Goal: Task Accomplishment & Management: Use online tool/utility

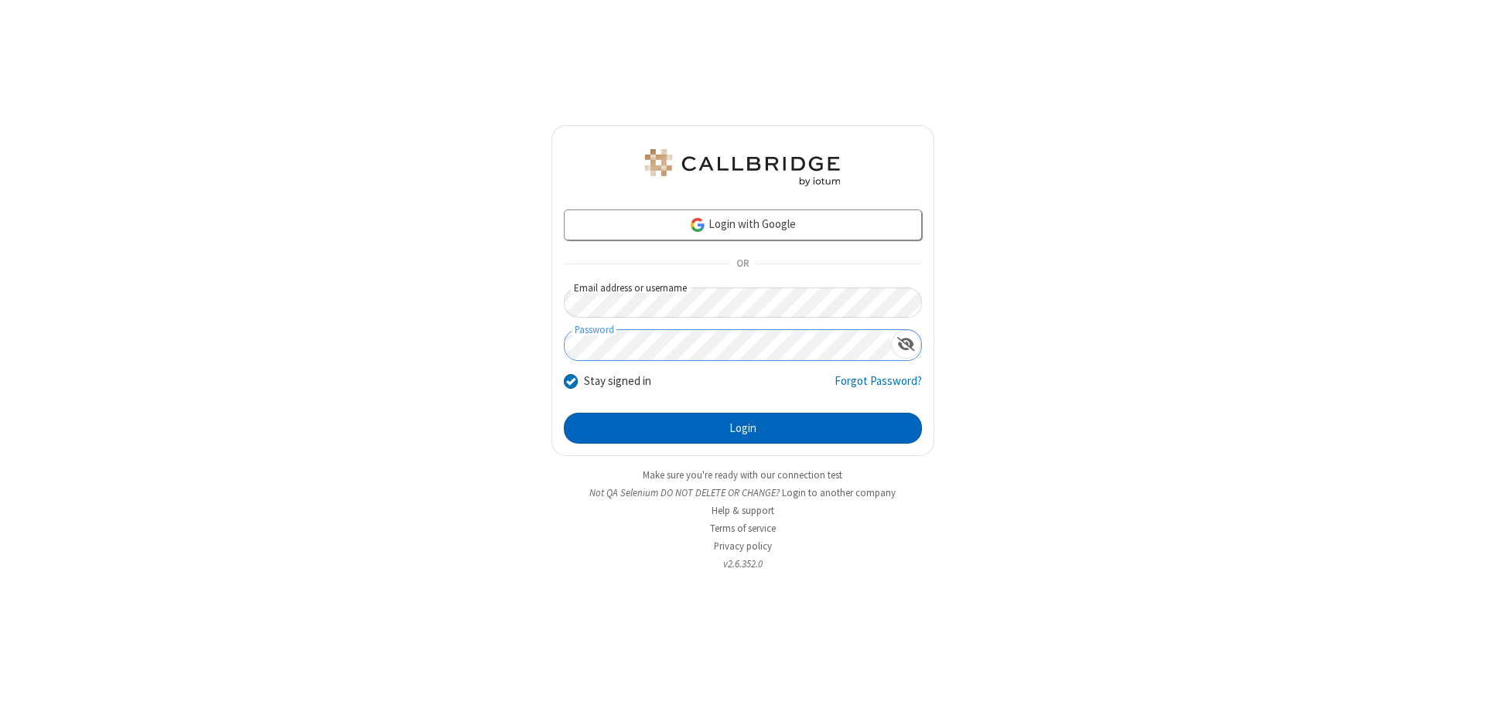
click at [742, 428] on button "Login" at bounding box center [743, 428] width 358 height 31
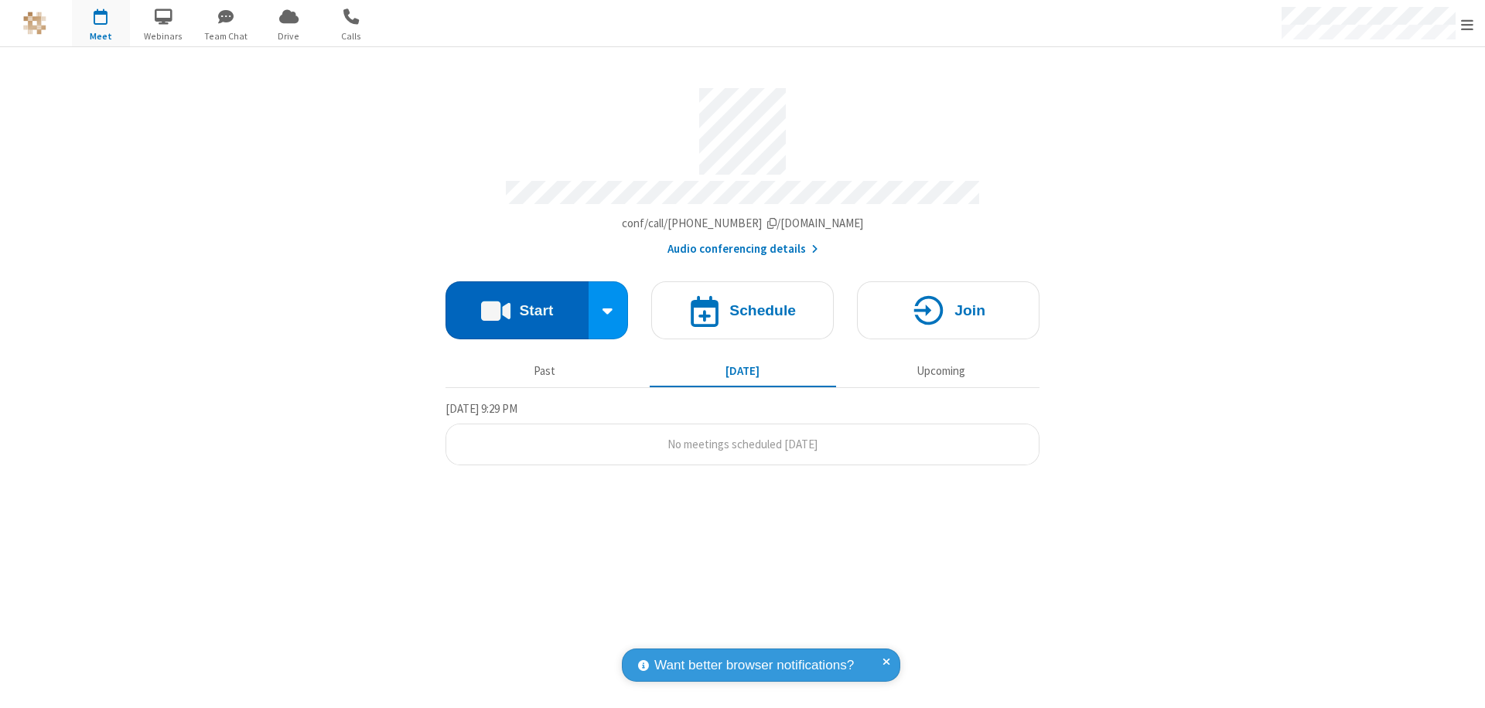
click at [517, 303] on button "Start" at bounding box center [516, 310] width 143 height 58
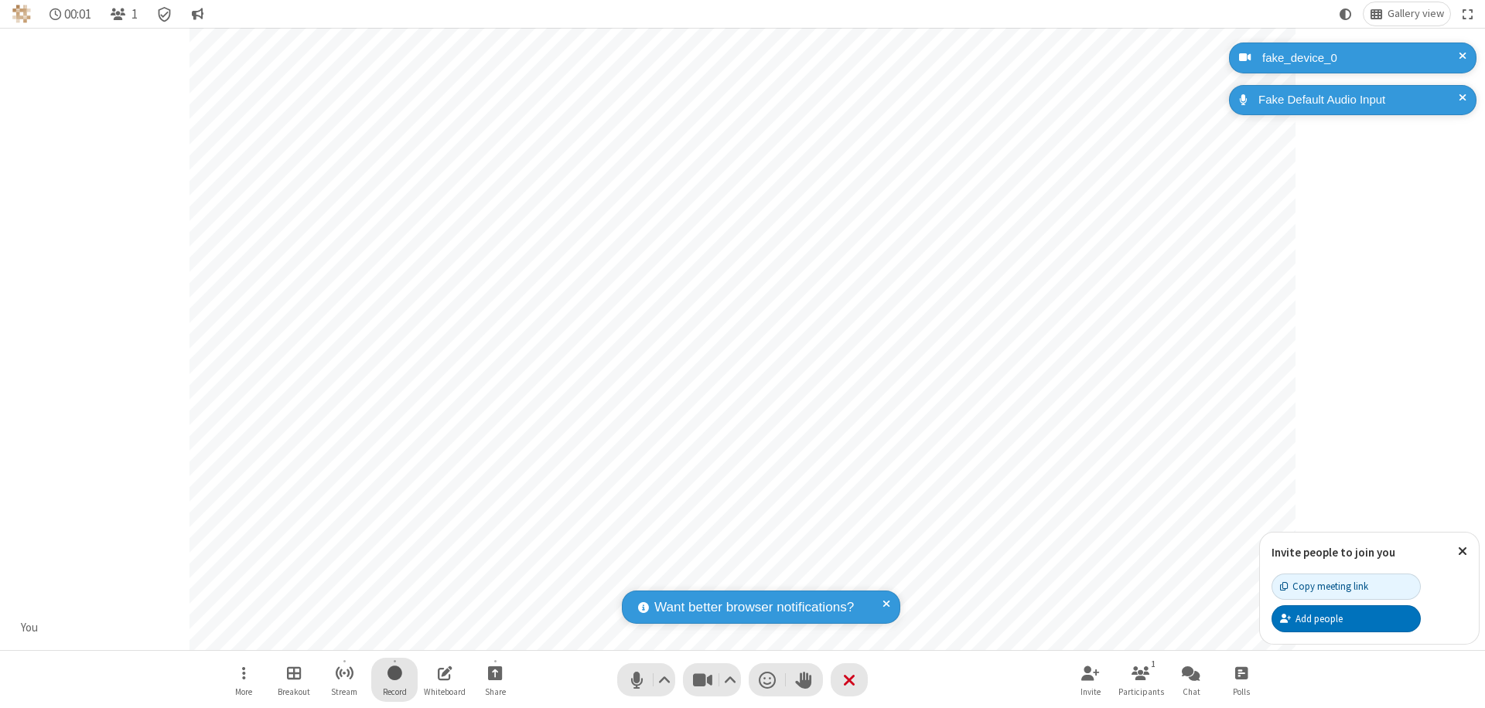
click at [394, 680] on span "Start recording" at bounding box center [394, 673] width 15 height 19
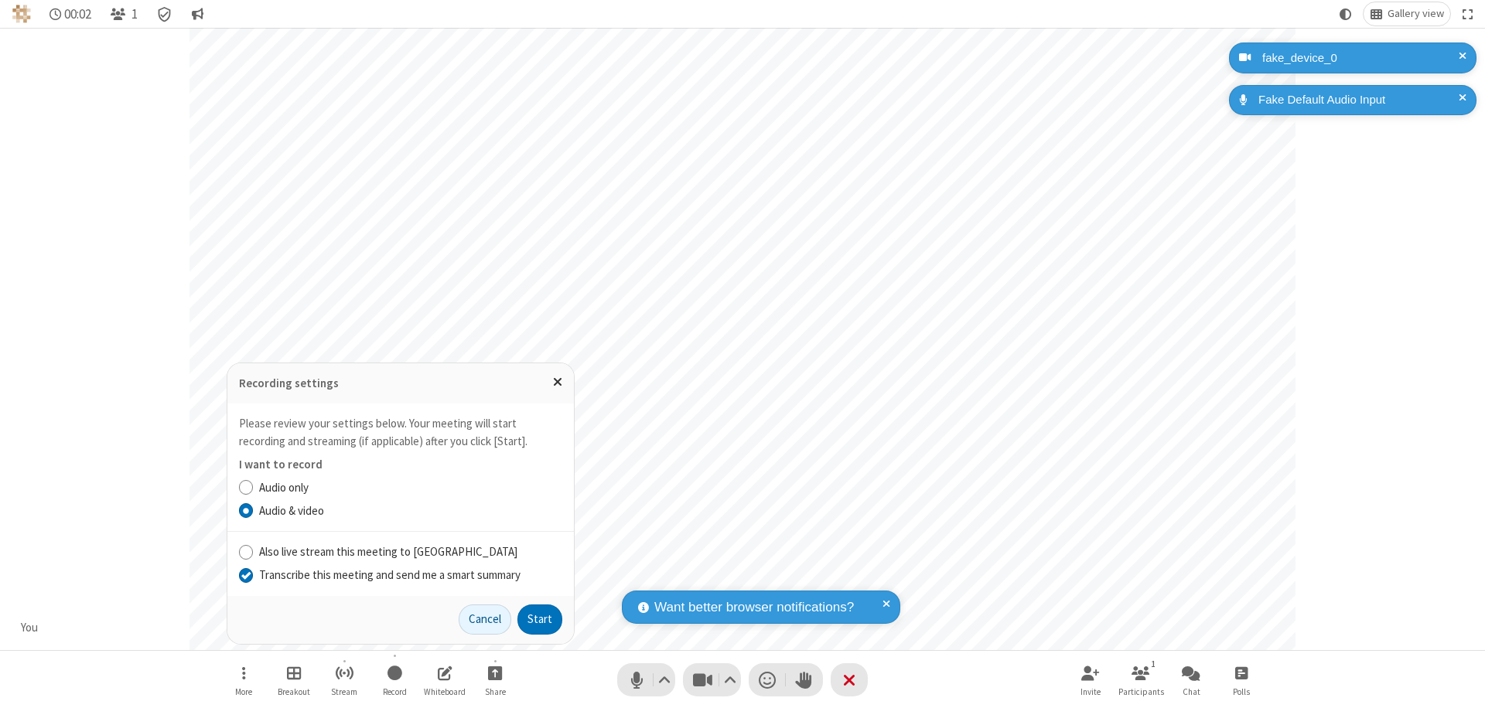
click at [245, 575] on input "Transcribe this meeting and send me a smart summary" at bounding box center [246, 575] width 15 height 16
click at [540, 619] on button "Start" at bounding box center [539, 620] width 45 height 31
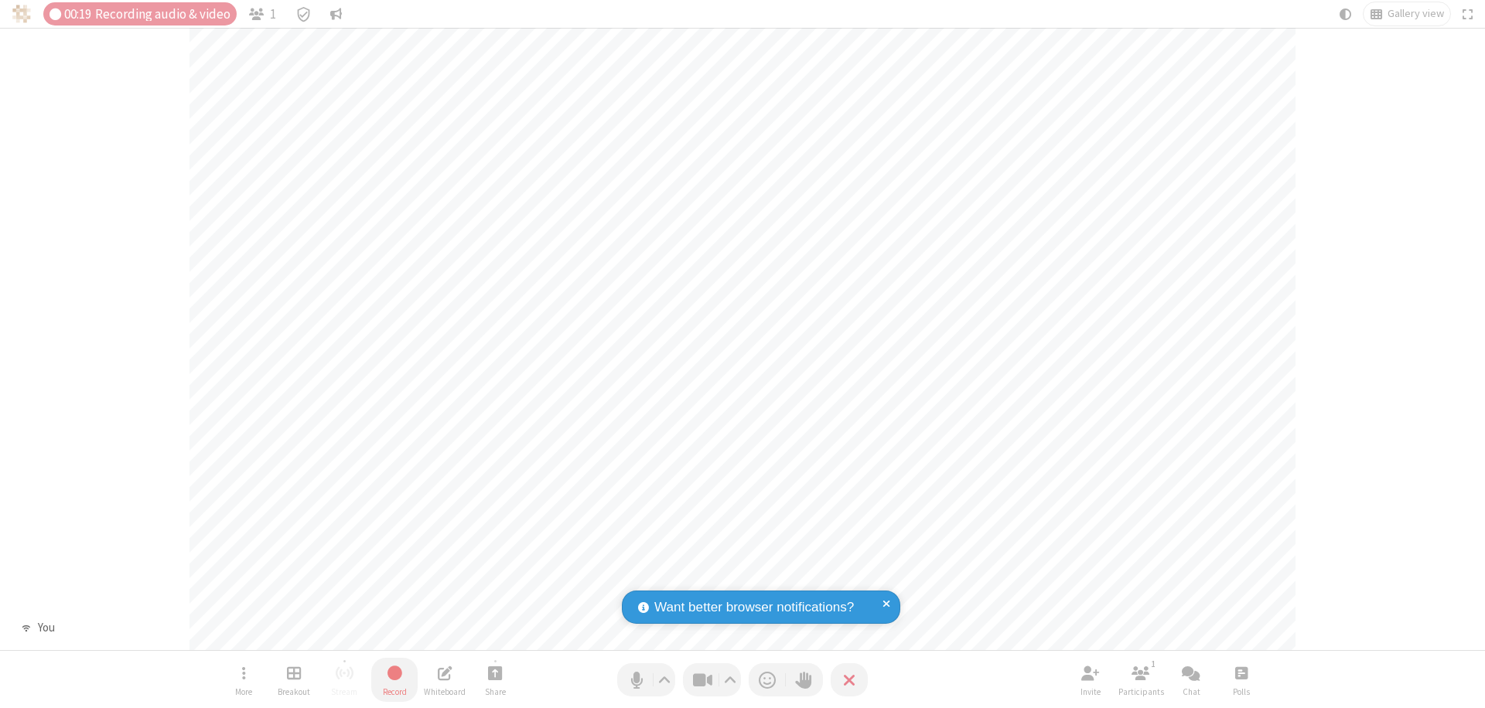
click at [394, 680] on span "Stop recording" at bounding box center [395, 673] width 18 height 19
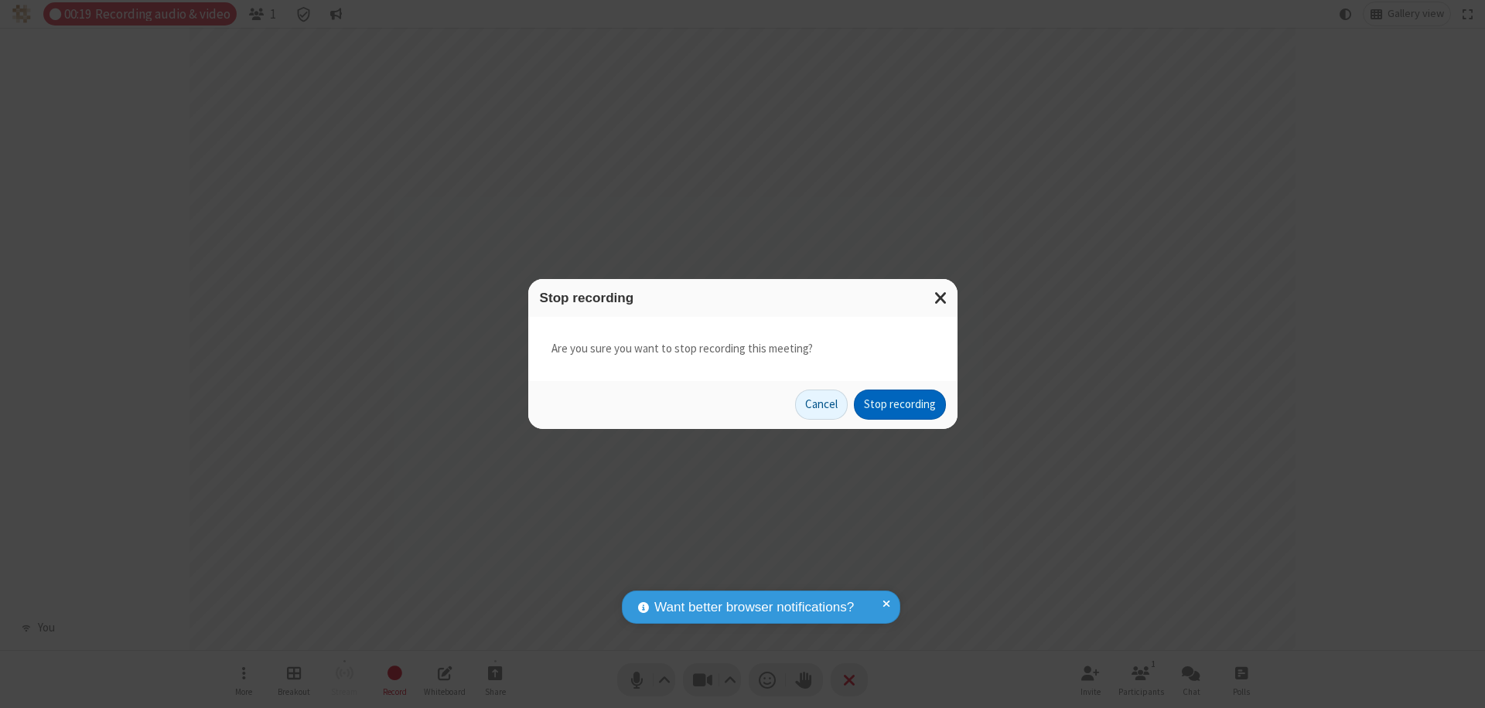
click at [899, 404] on button "Stop recording" at bounding box center [900, 405] width 92 height 31
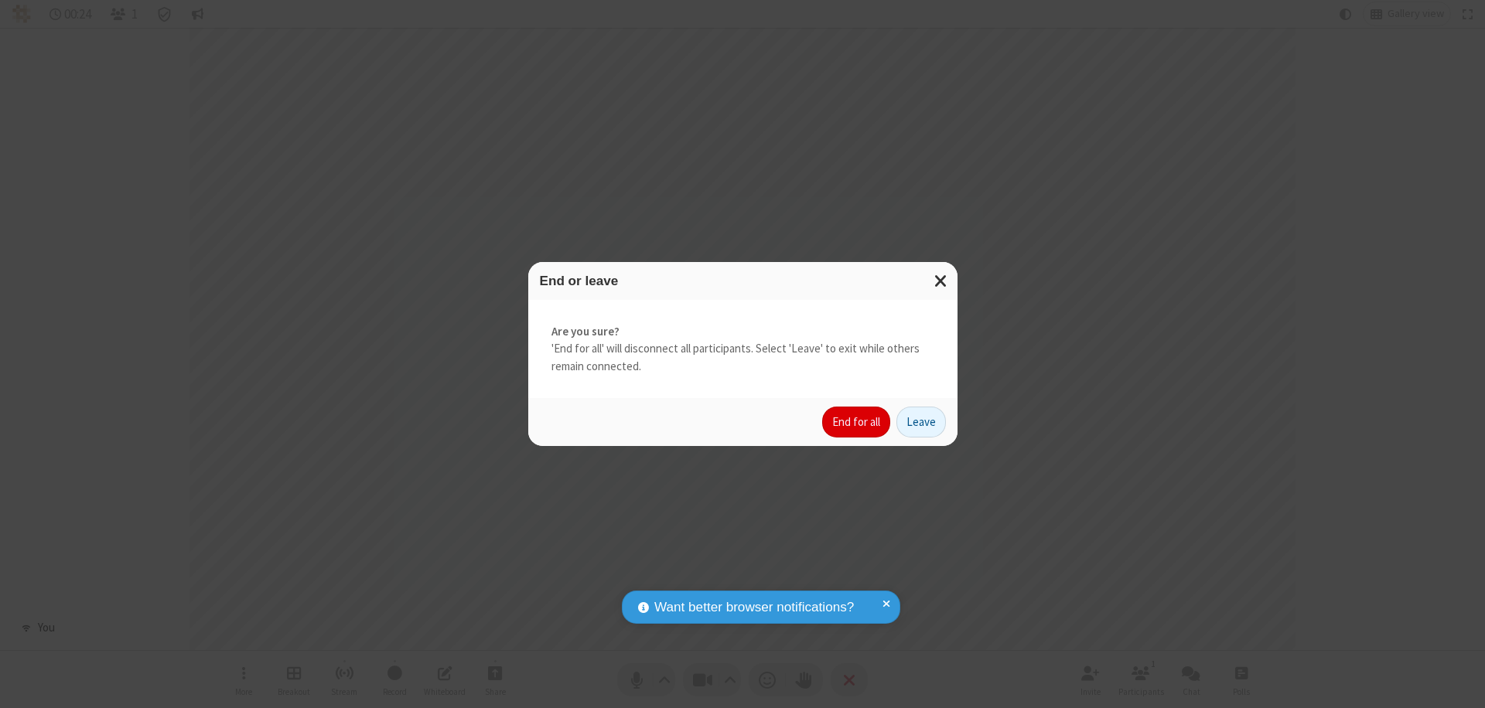
click at [857, 422] on button "End for all" at bounding box center [856, 422] width 68 height 31
